Goal: Task Accomplishment & Management: Complete application form

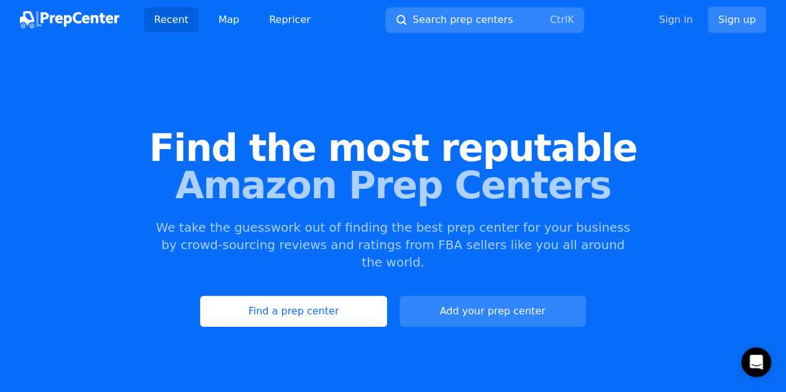
click at [683, 19] on link "Sign in" at bounding box center [676, 19] width 34 height 15
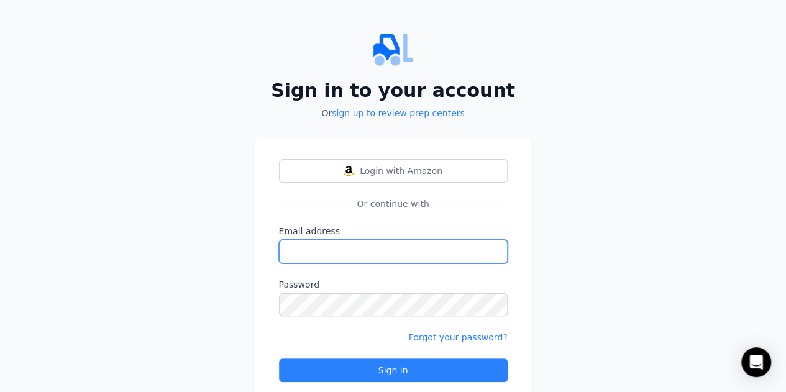
click at [333, 249] on input "Email address" at bounding box center [393, 252] width 229 height 24
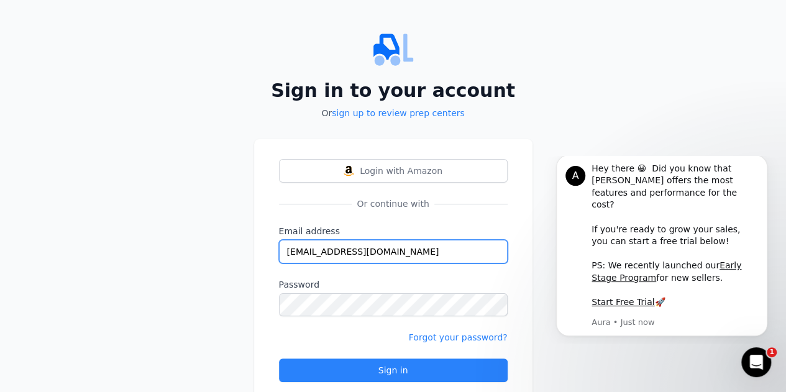
click at [370, 248] on input "[EMAIL_ADDRESS][DOMAIN_NAME]" at bounding box center [393, 252] width 229 height 24
type input "[EMAIL_ADDRESS][DOMAIN_NAME]"
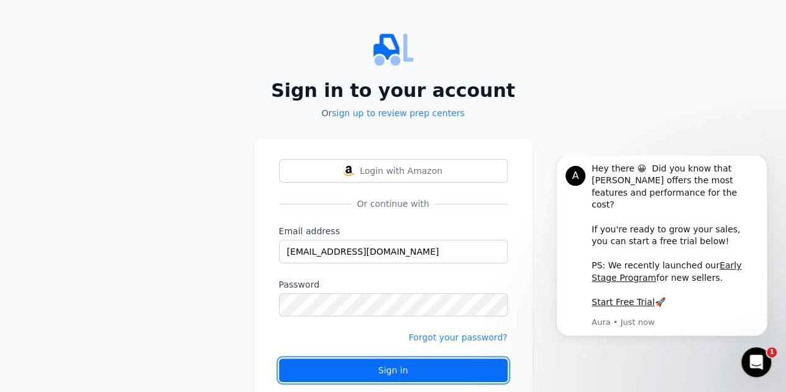
click at [403, 371] on div "Sign in" at bounding box center [394, 370] width 208 height 12
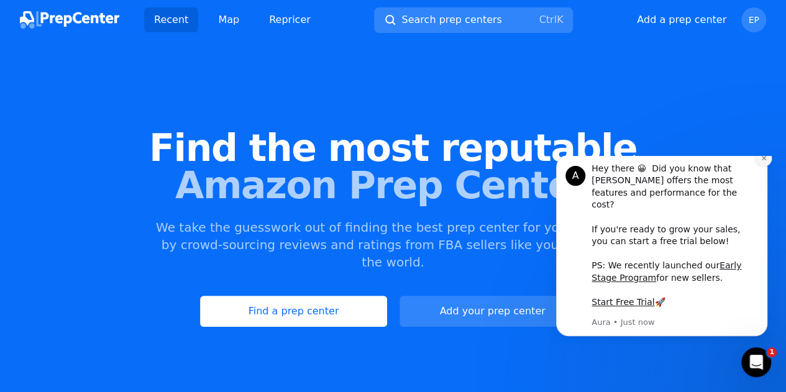
click at [768, 167] on button "Dismiss notification" at bounding box center [764, 158] width 16 height 16
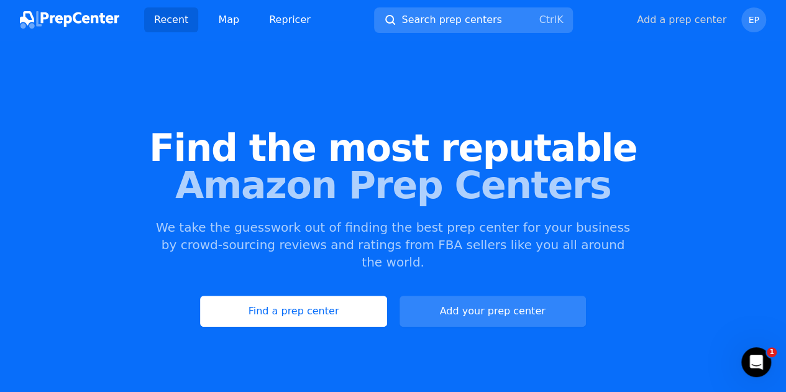
click at [687, 18] on button "Add a prep center" at bounding box center [682, 19] width 90 height 15
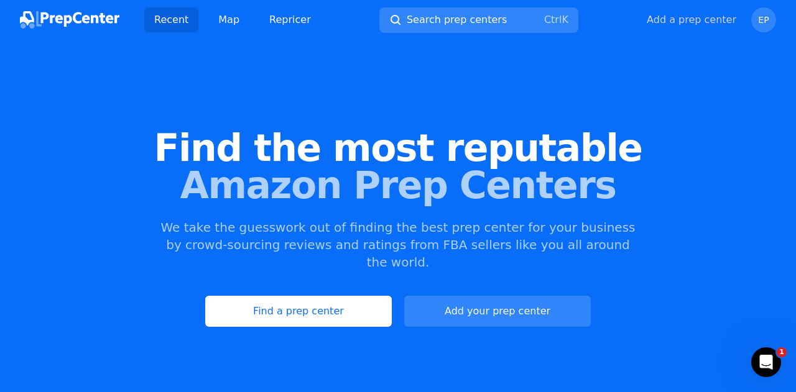
select select "US"
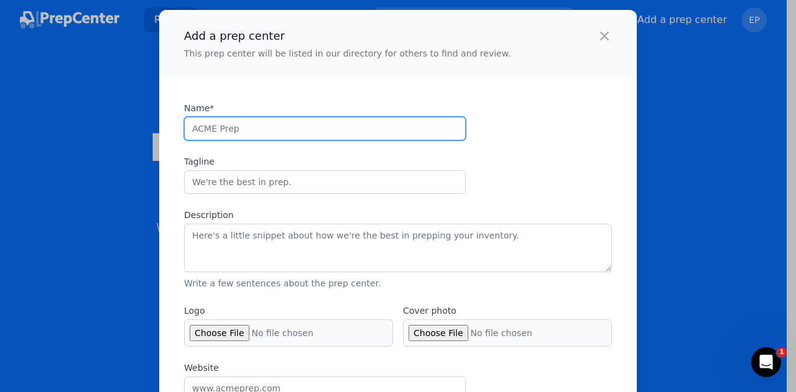
click at [206, 130] on input "Name*" at bounding box center [325, 129] width 282 height 24
type input "ElitePrepWare"
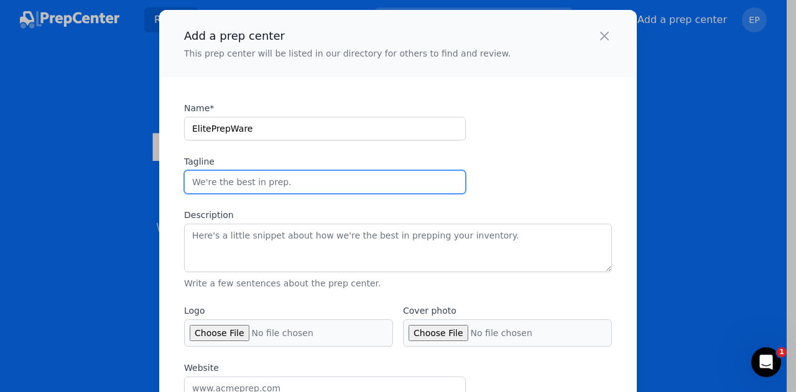
click at [215, 179] on input "Tagline" at bounding box center [325, 182] width 282 height 24
type input "Our premium Prep Boosts Your Growth"
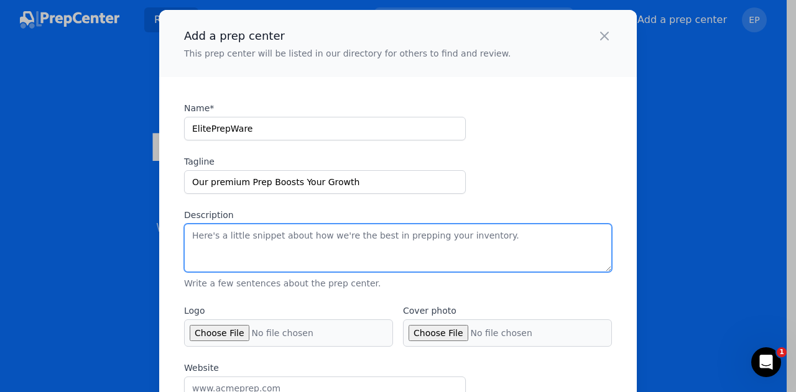
click at [219, 239] on textarea "Description" at bounding box center [398, 248] width 428 height 48
click at [287, 242] on textarea "Description" at bounding box center [398, 248] width 428 height 48
paste textarea "ElitePrepWare is a trusted US-based 3PL and ecommerce fulfillment partner locat…"
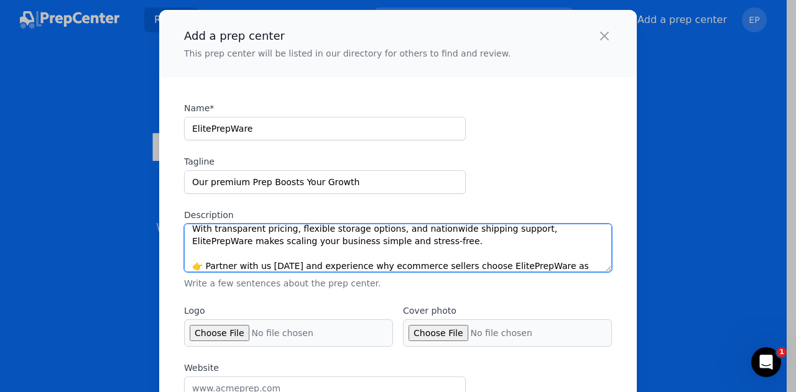
scroll to position [99, 0]
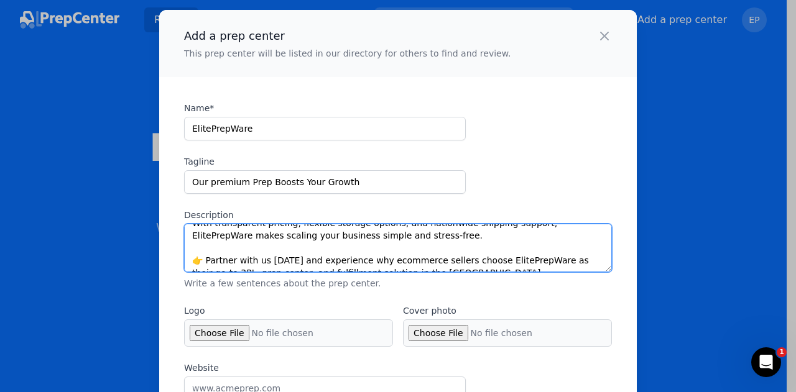
type textarea "ElitePrepWare is a trusted US-based 3PL and ecommerce fulfillment partner locat…"
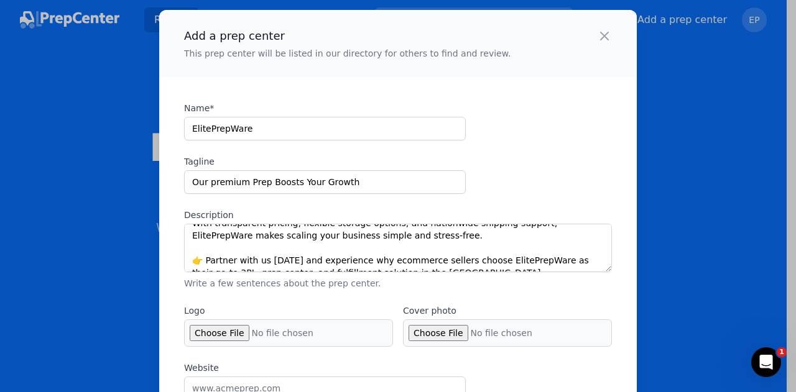
click at [205, 330] on input "Logo" at bounding box center [288, 332] width 209 height 27
type input "C:\fakepath\logo-2.png"
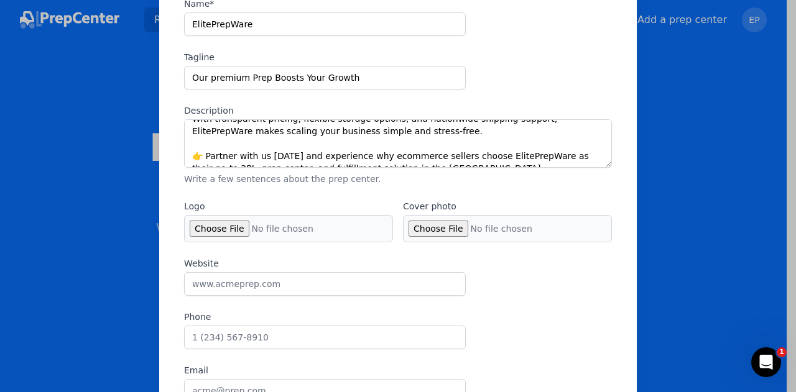
scroll to position [108, 0]
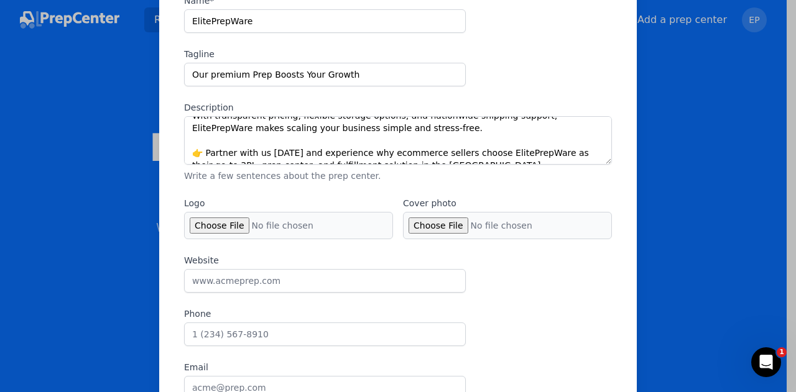
click at [430, 217] on input "Cover photo" at bounding box center [507, 225] width 209 height 27
type input "C:\fakepath\coverEPW.jpg"
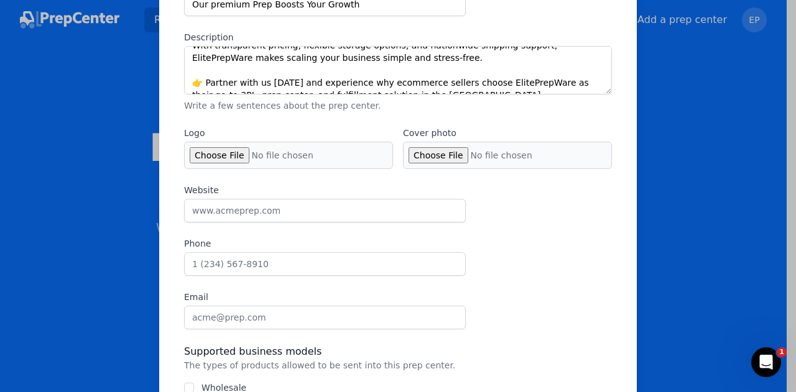
scroll to position [179, 0]
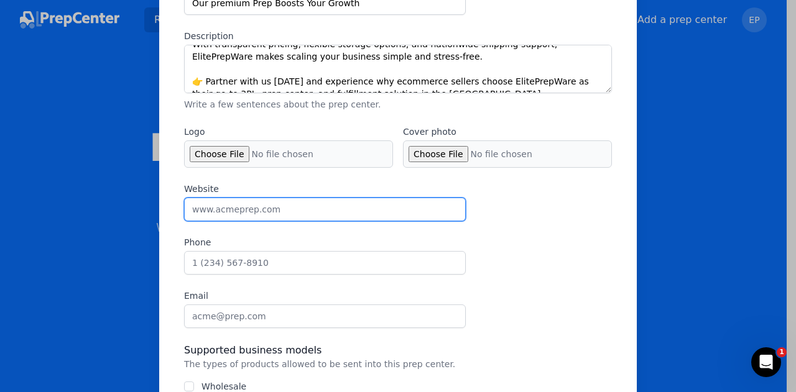
click at [250, 202] on input "Website" at bounding box center [325, 210] width 282 height 24
type input "[DOMAIN_NAME]"
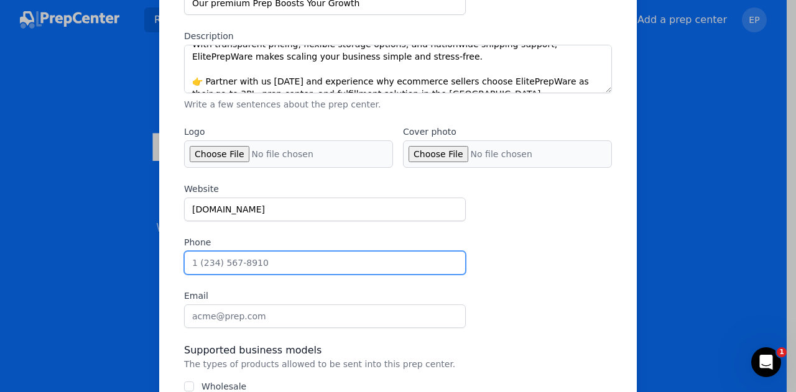
click at [223, 262] on input "Phone" at bounding box center [325, 263] width 282 height 24
type input "9193893572"
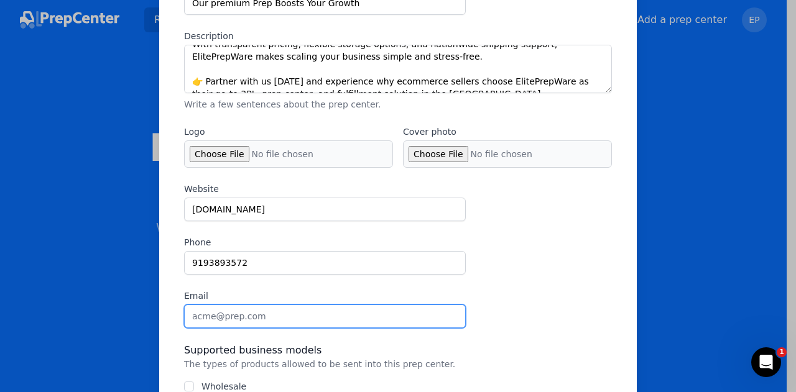
click at [244, 316] on input "Email" at bounding box center [325, 317] width 282 height 24
type input "[EMAIL_ADDRESS][DOMAIN_NAME]"
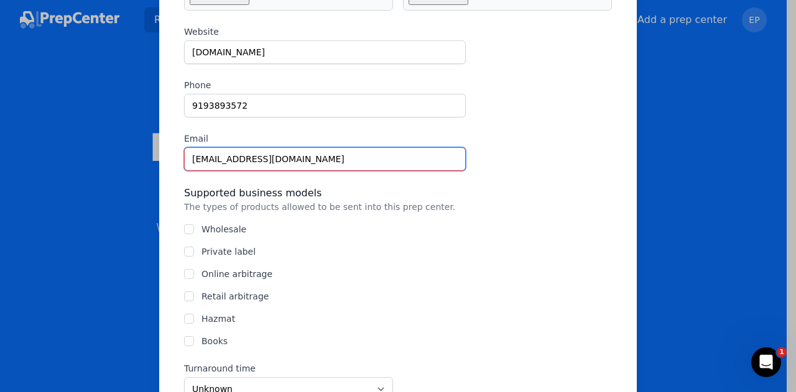
scroll to position [346, 0]
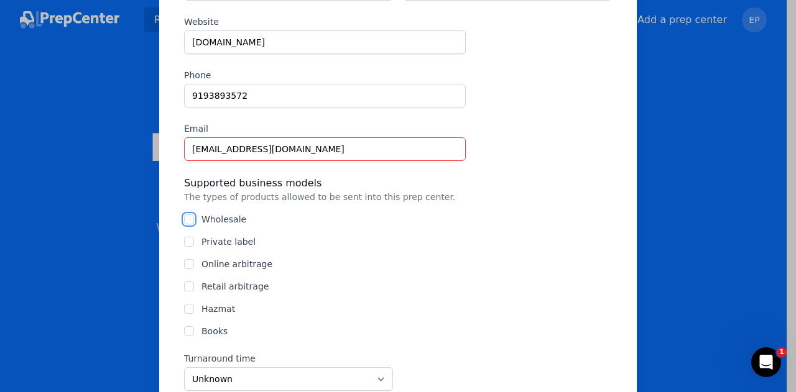
click at [185, 215] on input "Wholesale" at bounding box center [189, 219] width 10 height 10
checkbox input "true"
click at [184, 241] on input "Private label" at bounding box center [189, 242] width 10 height 10
checkbox input "true"
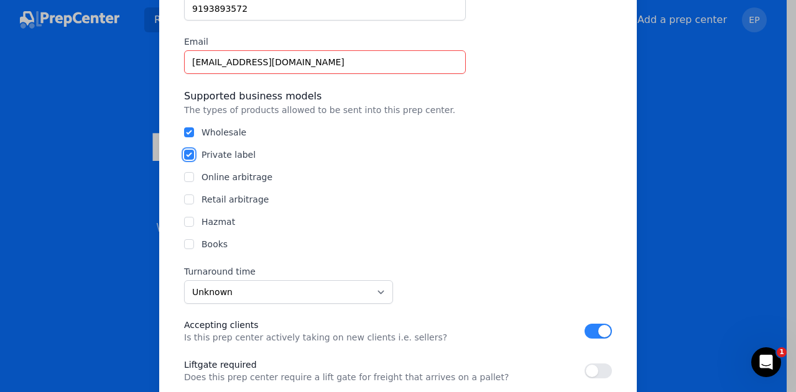
scroll to position [434, 0]
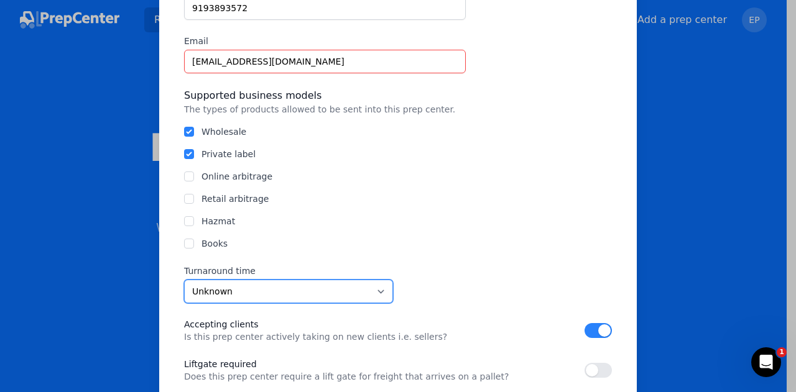
click at [375, 294] on select "Unknown Within 24 hours 24 to 48 hours 48 to 72 hours Over 72 hours" at bounding box center [288, 292] width 209 height 24
select select "24"
click at [184, 280] on select "Unknown Within 24 hours 24 to 48 hours 48 to 72 hours Over 72 hours" at bounding box center [288, 292] width 209 height 24
click at [458, 219] on div "Hazmat" at bounding box center [398, 221] width 428 height 12
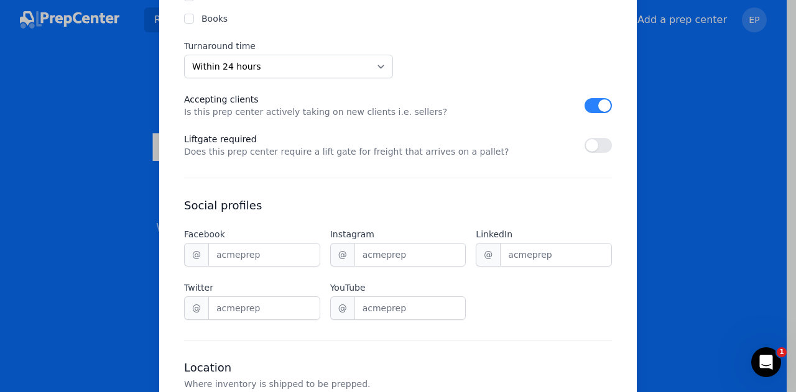
scroll to position [717, 0]
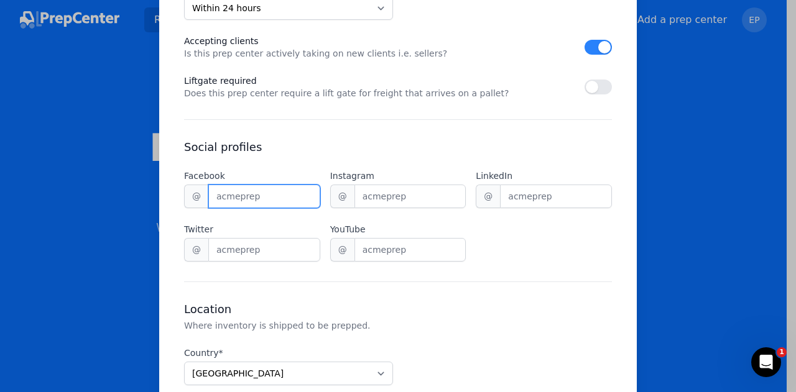
click at [268, 191] on input "Facebook" at bounding box center [264, 197] width 112 height 24
type input "eliteprepware"
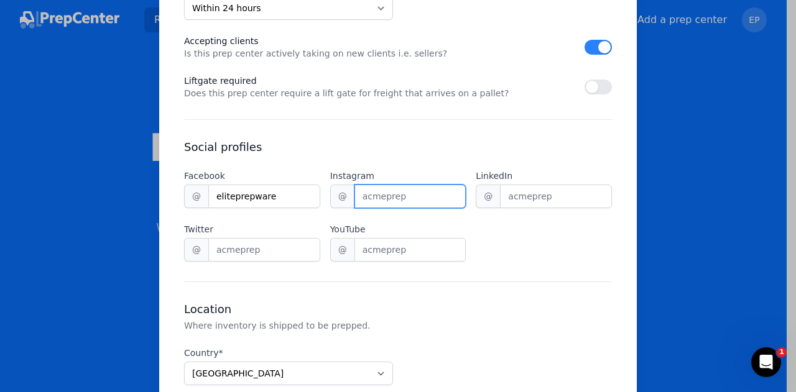
click at [392, 192] on input "Instagram" at bounding box center [410, 197] width 112 height 24
type input "eliteprepware"
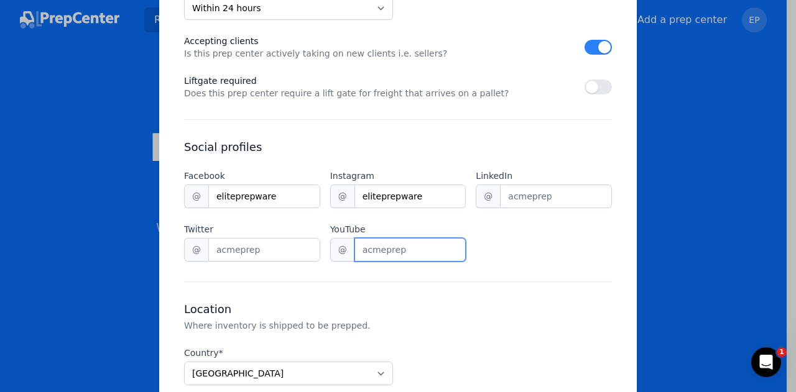
click at [363, 252] on input "YouTube" at bounding box center [410, 250] width 112 height 24
type input "eliteprepware"
click at [430, 304] on h3 "Location" at bounding box center [398, 309] width 428 height 15
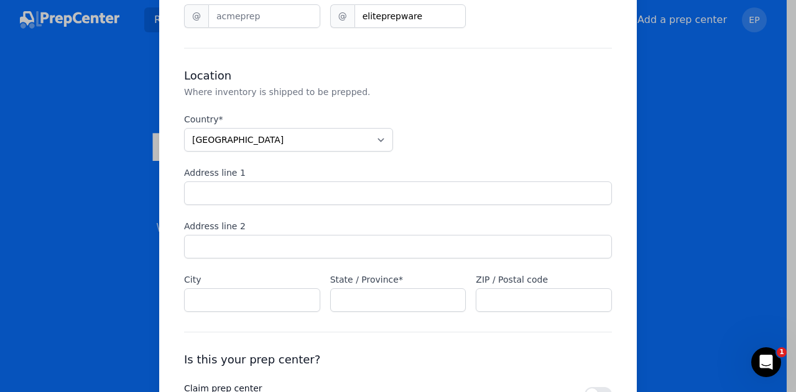
scroll to position [963, 0]
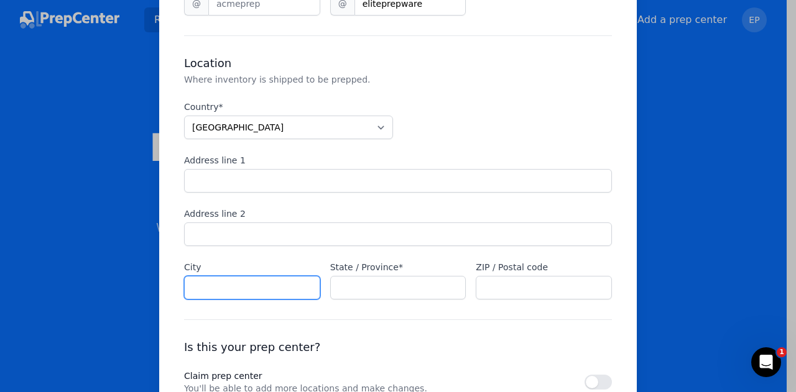
click at [269, 278] on input "City" at bounding box center [252, 288] width 136 height 24
type input "Apex"
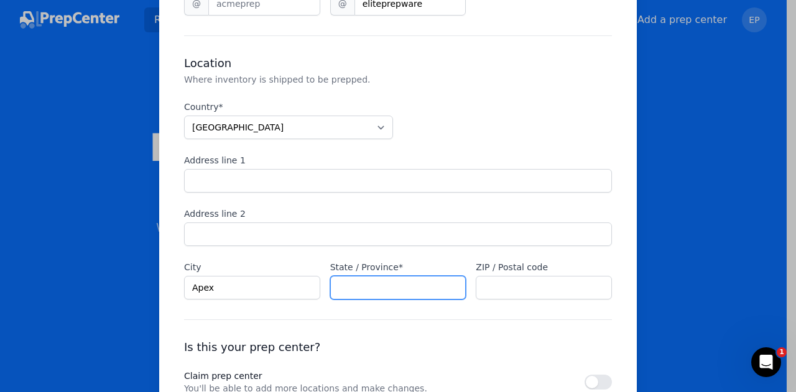
click at [362, 287] on input "State / Province*" at bounding box center [398, 288] width 136 height 24
type input "NC"
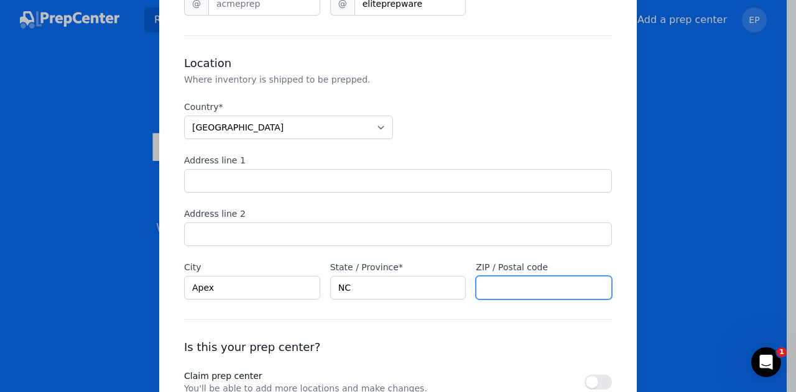
click at [510, 283] on input "ZIP / Postal code" at bounding box center [544, 288] width 136 height 24
type input "27502"
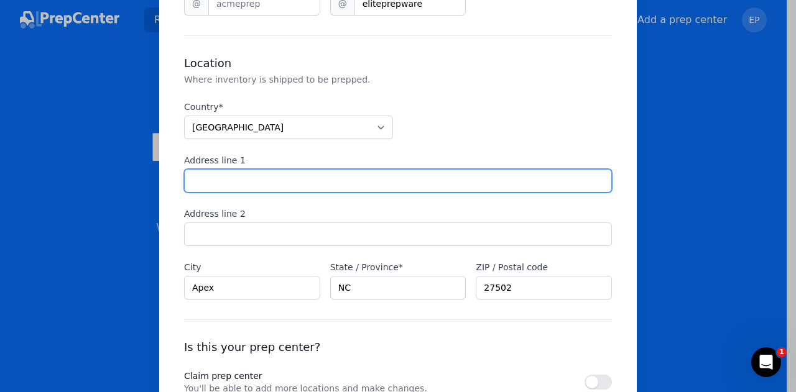
click at [283, 179] on input "Address line 1" at bounding box center [398, 181] width 428 height 24
type input "[GEOGRAPHIC_DATA]"
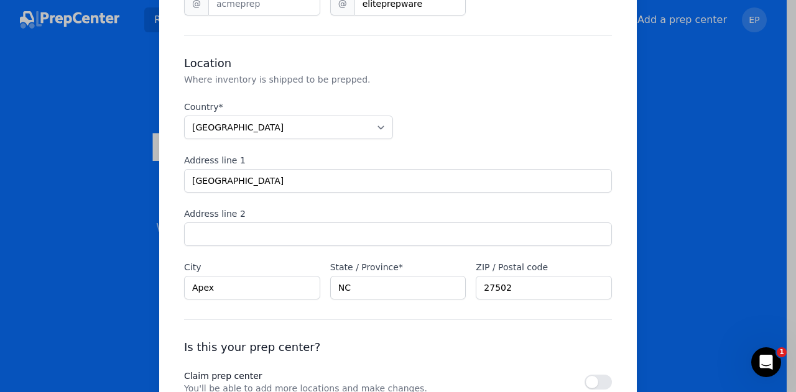
click at [425, 340] on h3 "Is this your prep center?" at bounding box center [398, 347] width 428 height 15
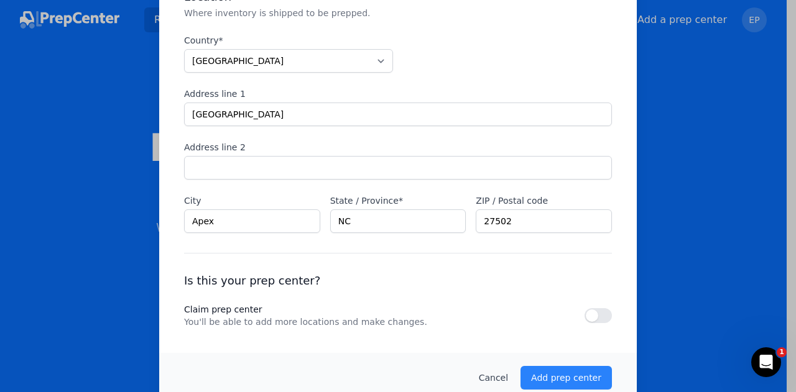
scroll to position [1044, 0]
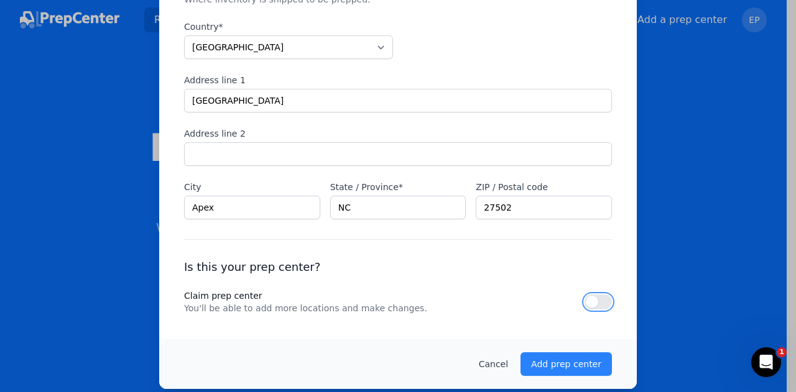
click at [587, 297] on button "button" at bounding box center [597, 302] width 27 height 15
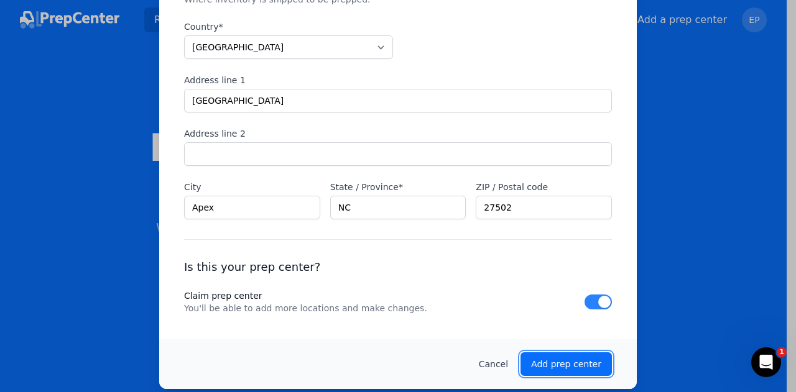
click at [571, 360] on p "Add prep center" at bounding box center [566, 364] width 70 height 12
checkbox input "false"
select select "unknown"
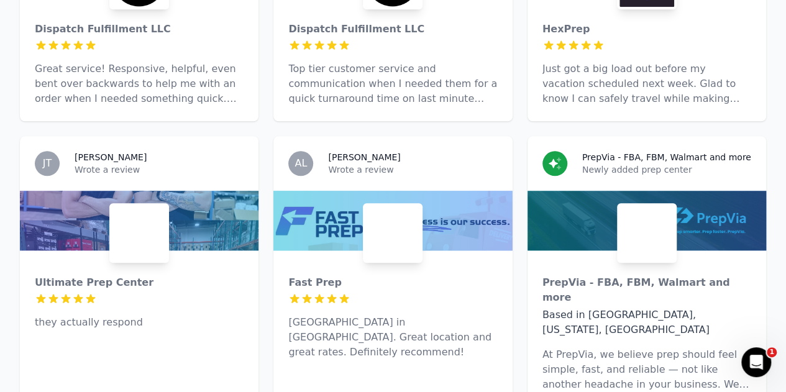
scroll to position [0, 0]
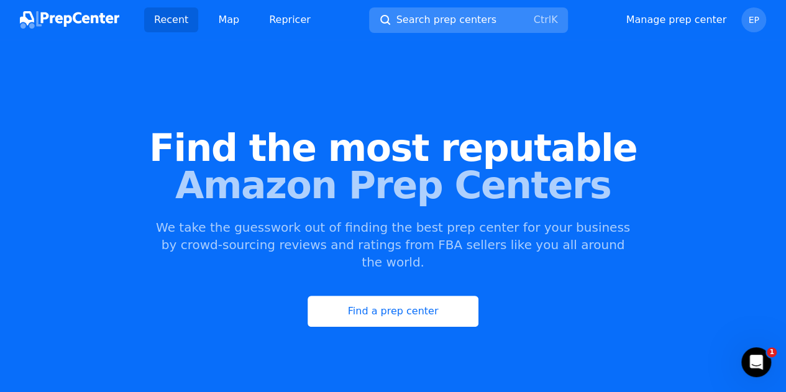
click at [419, 14] on span "Search prep centers" at bounding box center [447, 19] width 100 height 15
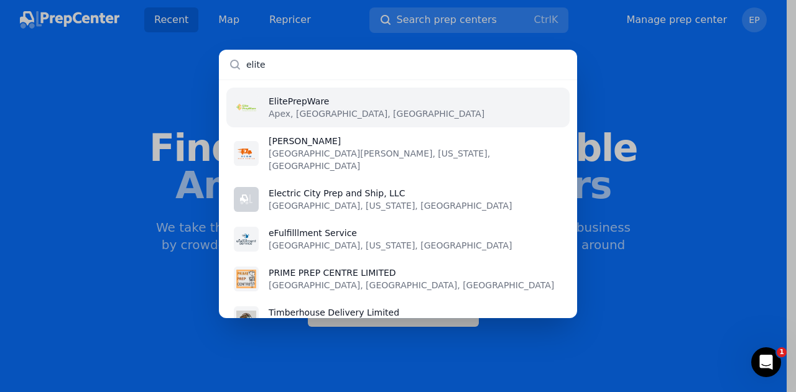
type input "elite"
click at [364, 101] on li "ElitePrepWare Apex, [GEOGRAPHIC_DATA], [GEOGRAPHIC_DATA]" at bounding box center [397, 108] width 343 height 40
